Goal: Register for event/course

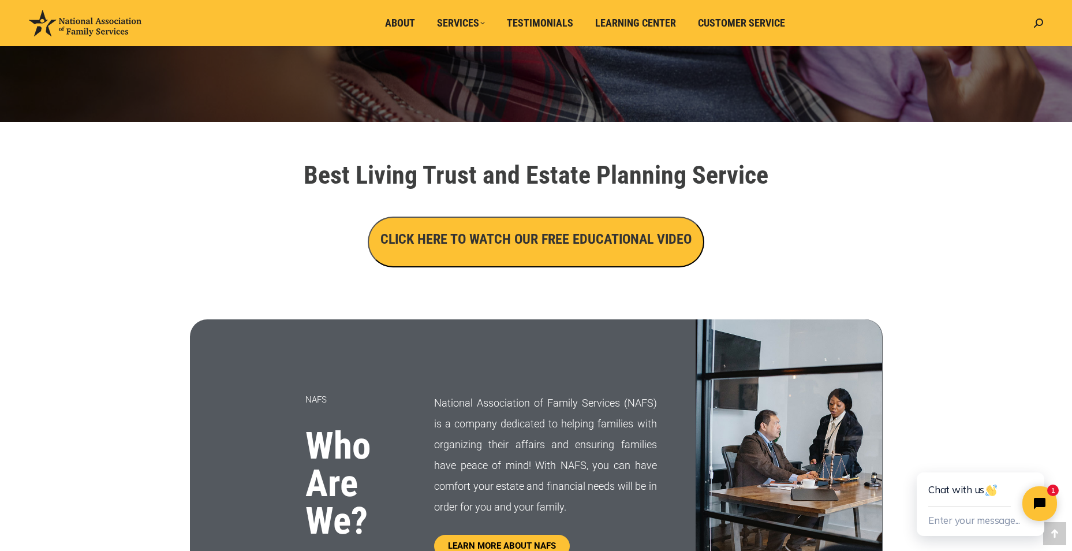
scroll to position [289, 0]
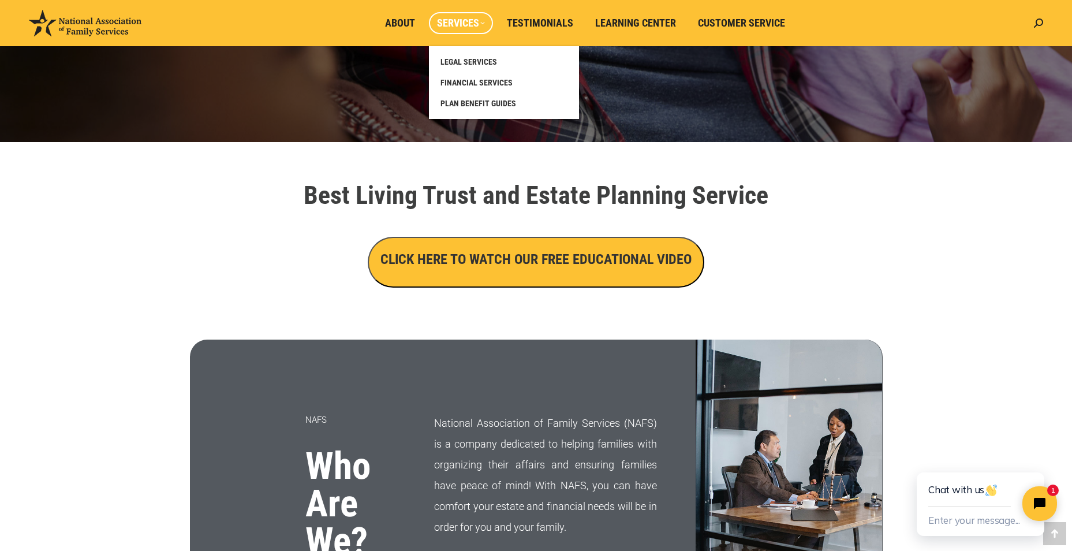
click at [465, 24] on span "Services" at bounding box center [461, 23] width 48 height 13
click at [469, 61] on span "LEGAL SERVICES" at bounding box center [469, 62] width 57 height 10
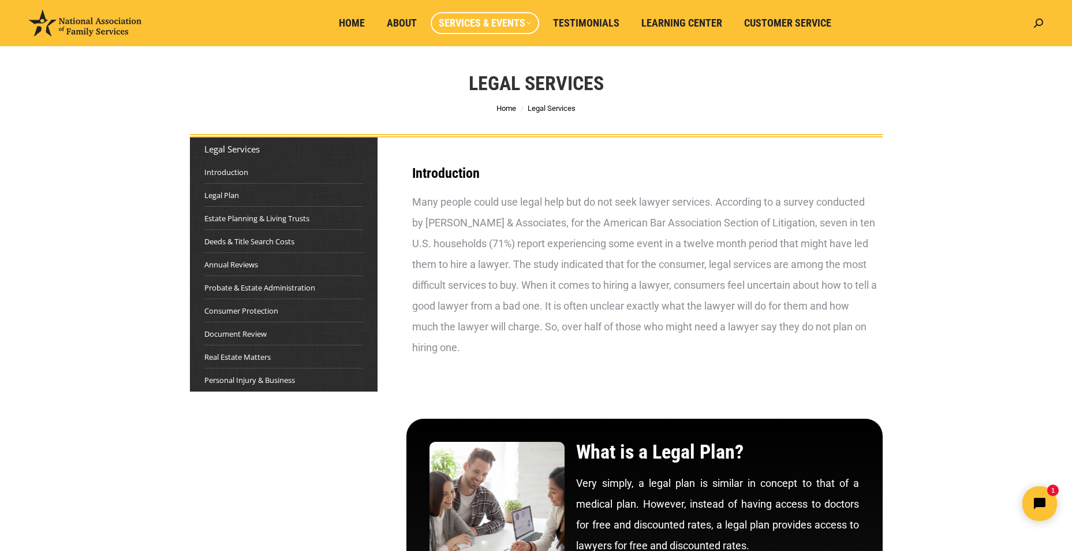
scroll to position [14, 0]
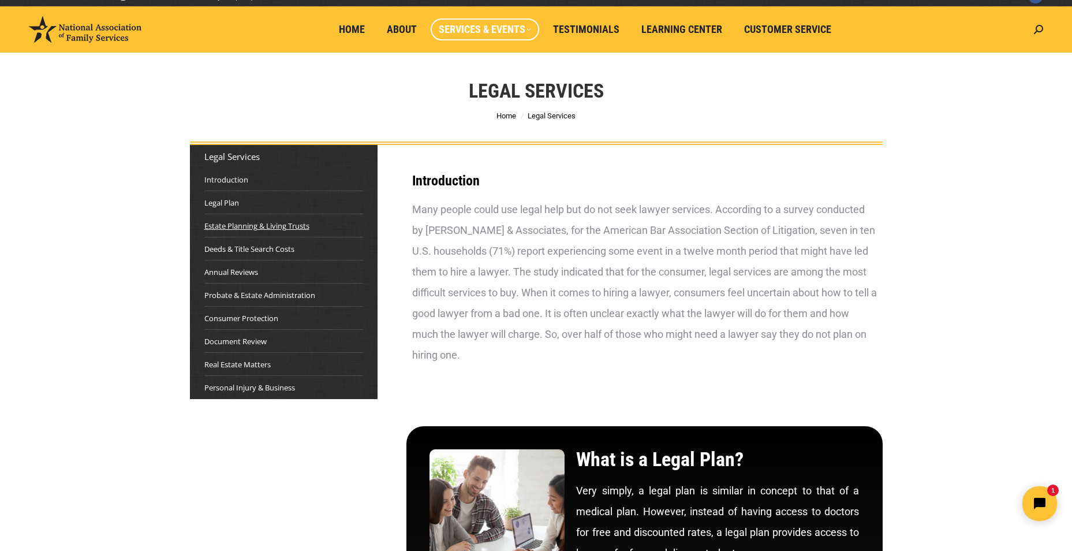
click at [278, 225] on link "Estate Planning & Living Trusts" at bounding box center [256, 226] width 105 height 12
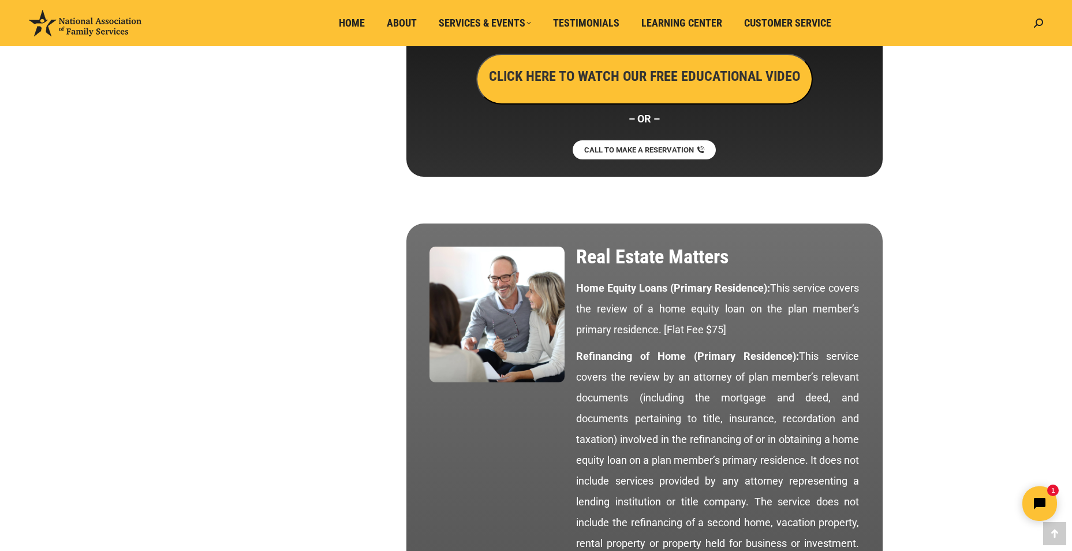
scroll to position [4749, 0]
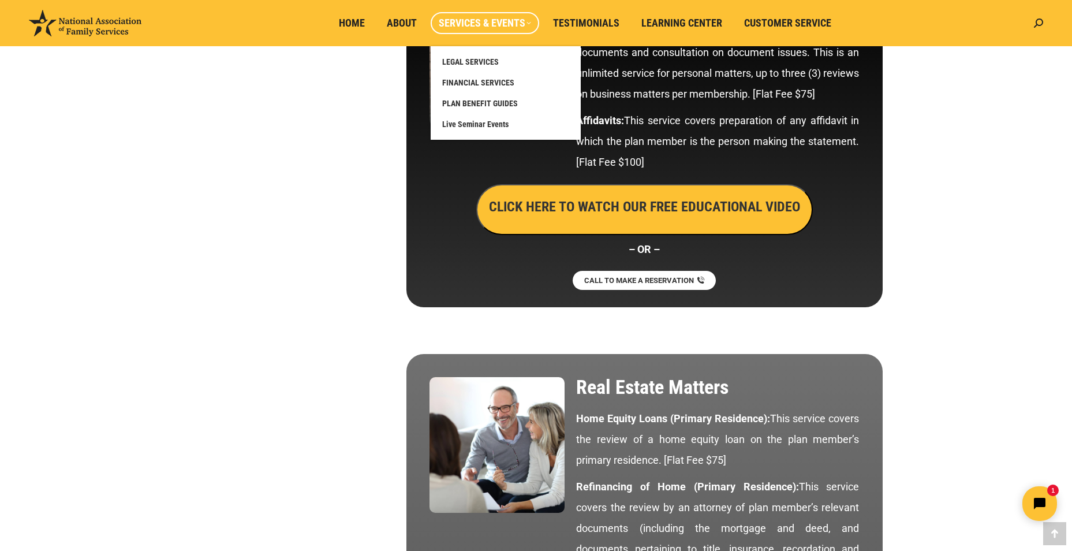
click at [506, 25] on span "Services & Events" at bounding box center [485, 23] width 92 height 13
click at [481, 127] on span "Live Seminar Events" at bounding box center [475, 124] width 66 height 10
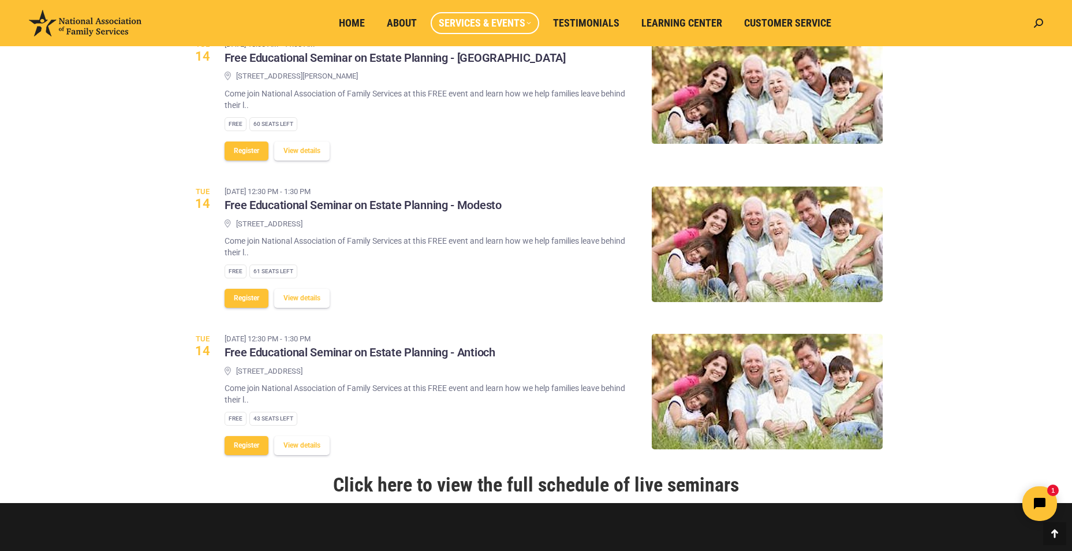
scroll to position [1155, 0]
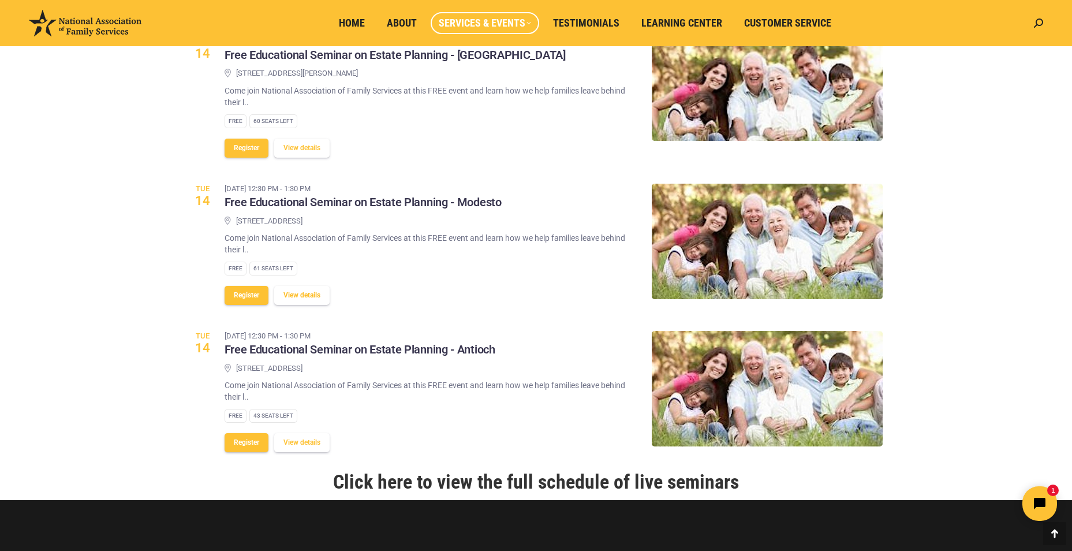
click at [320, 305] on button "View details" at bounding box center [301, 295] width 55 height 19
